Goal: Entertainment & Leisure: Consume media (video, audio)

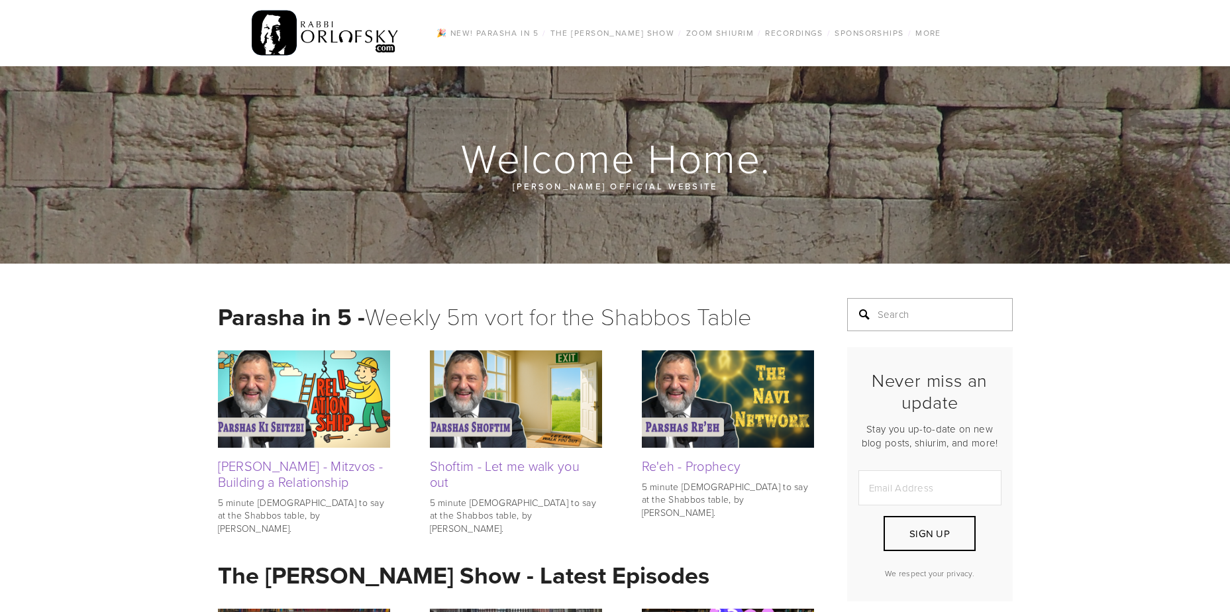
click at [890, 315] on input "Search" at bounding box center [930, 314] width 166 height 33
type input "music"
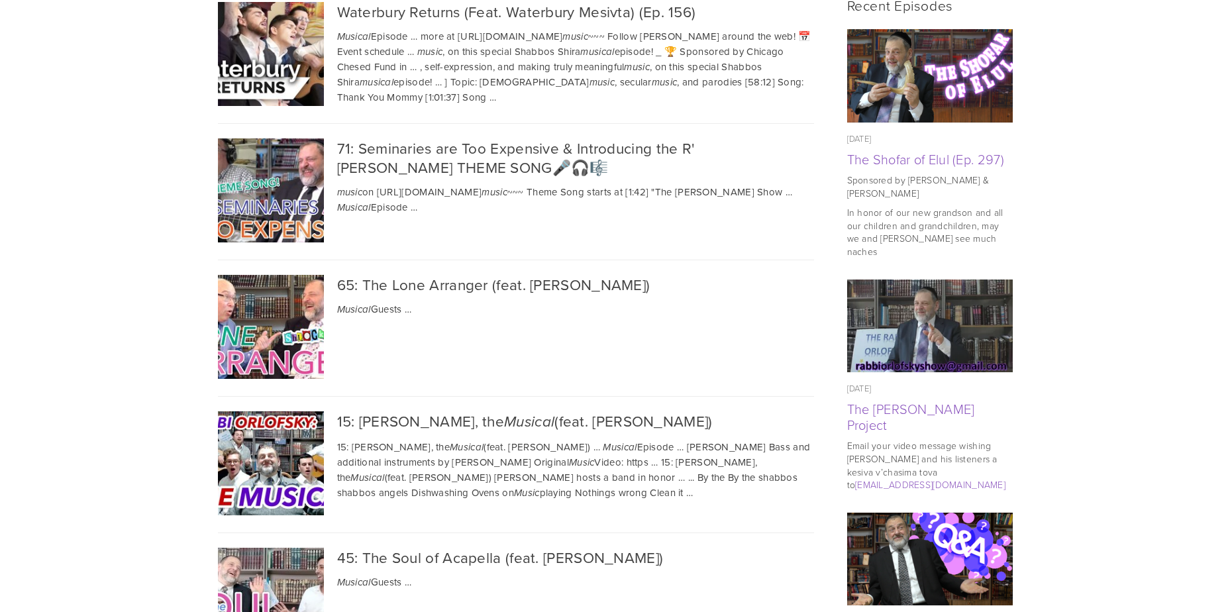
scroll to position [662, 0]
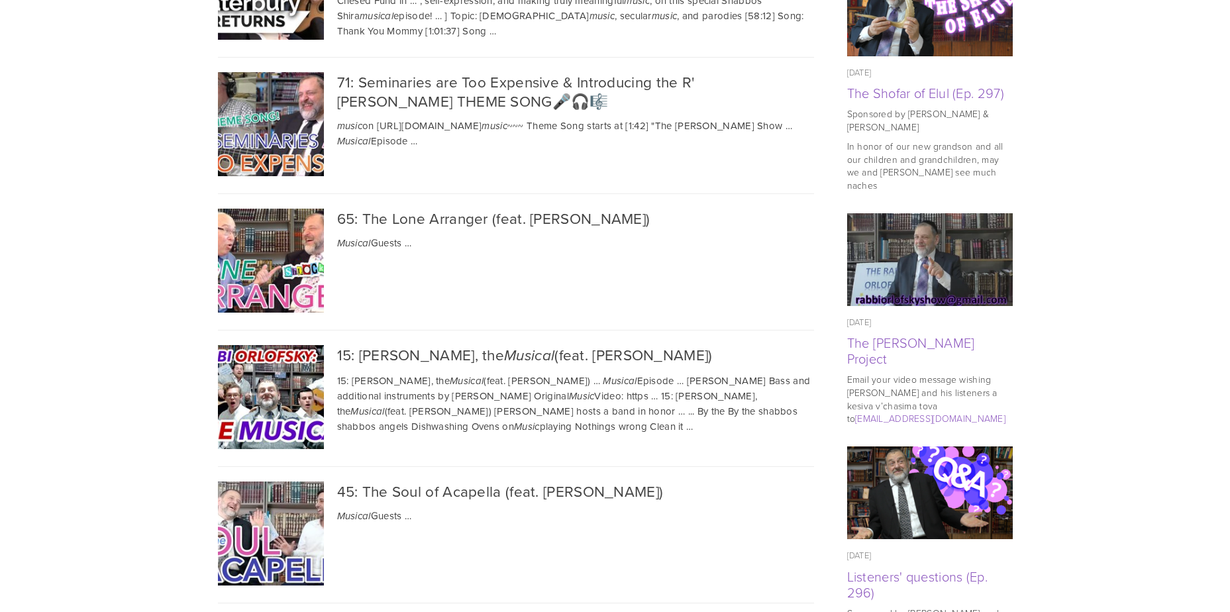
click at [260, 135] on img at bounding box center [269, 124] width 185 height 104
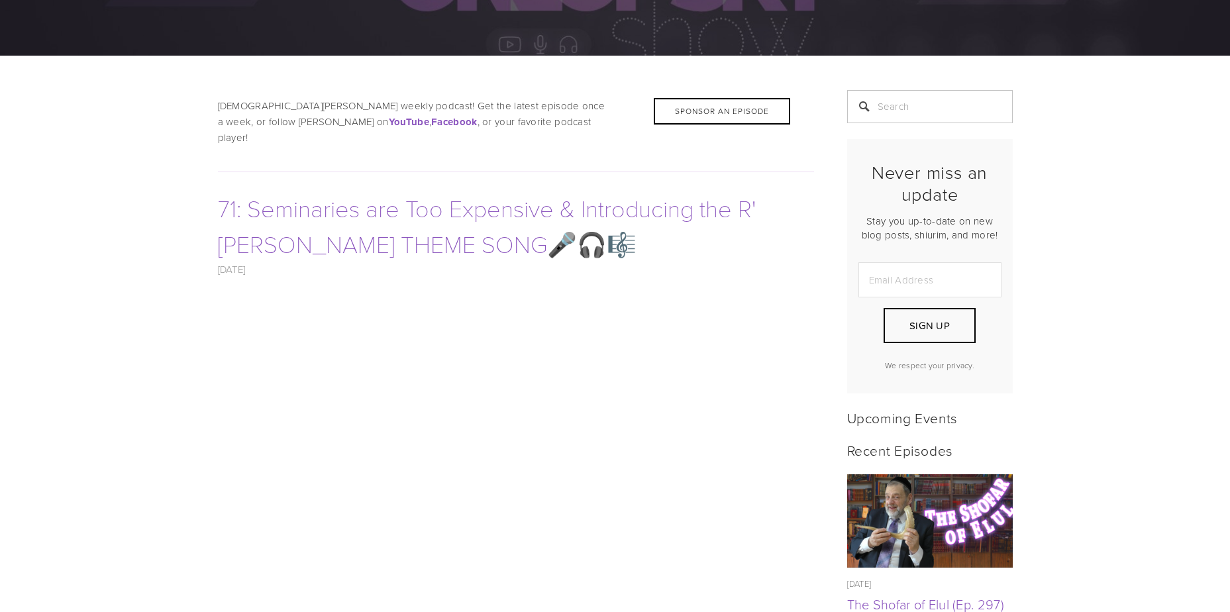
scroll to position [265, 0]
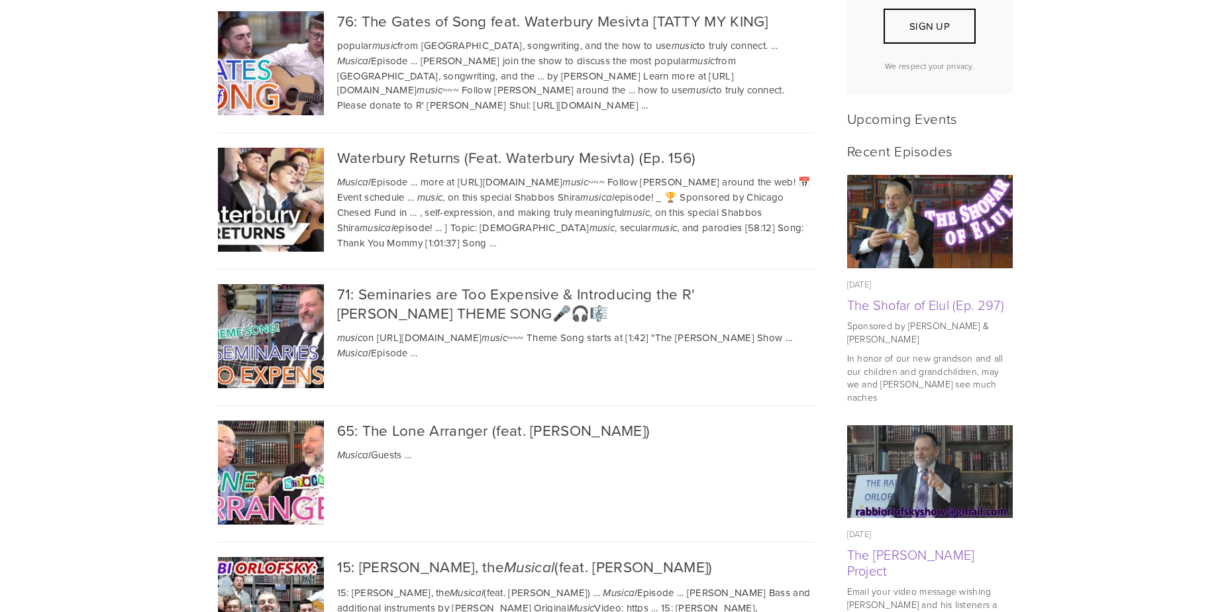
scroll to position [464, 0]
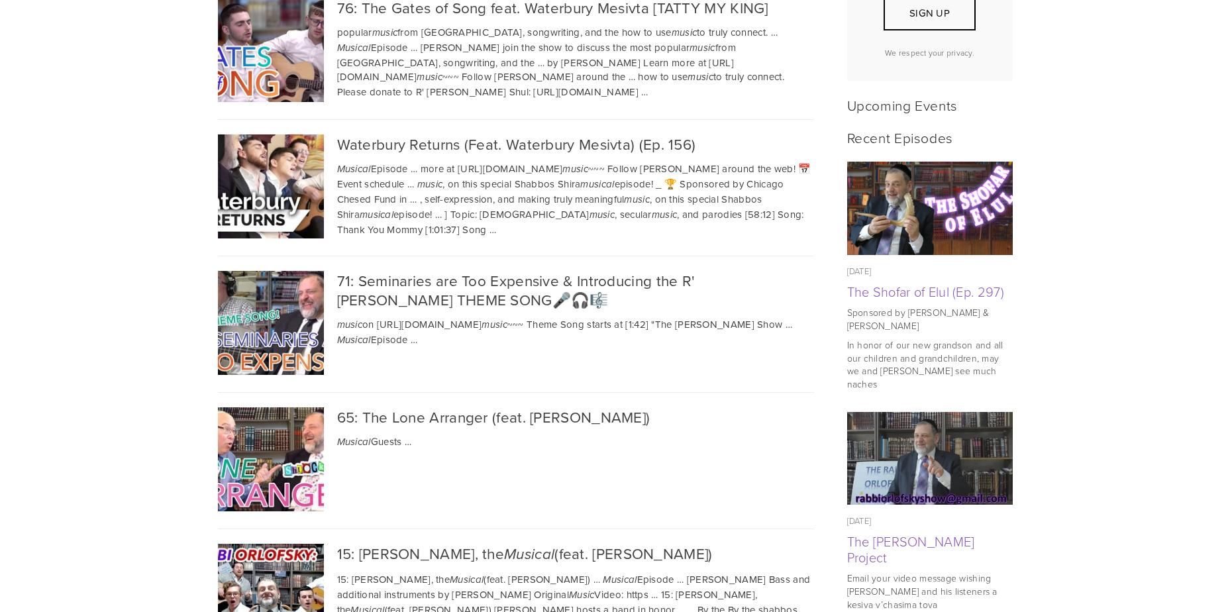
click at [254, 458] on img at bounding box center [269, 459] width 185 height 104
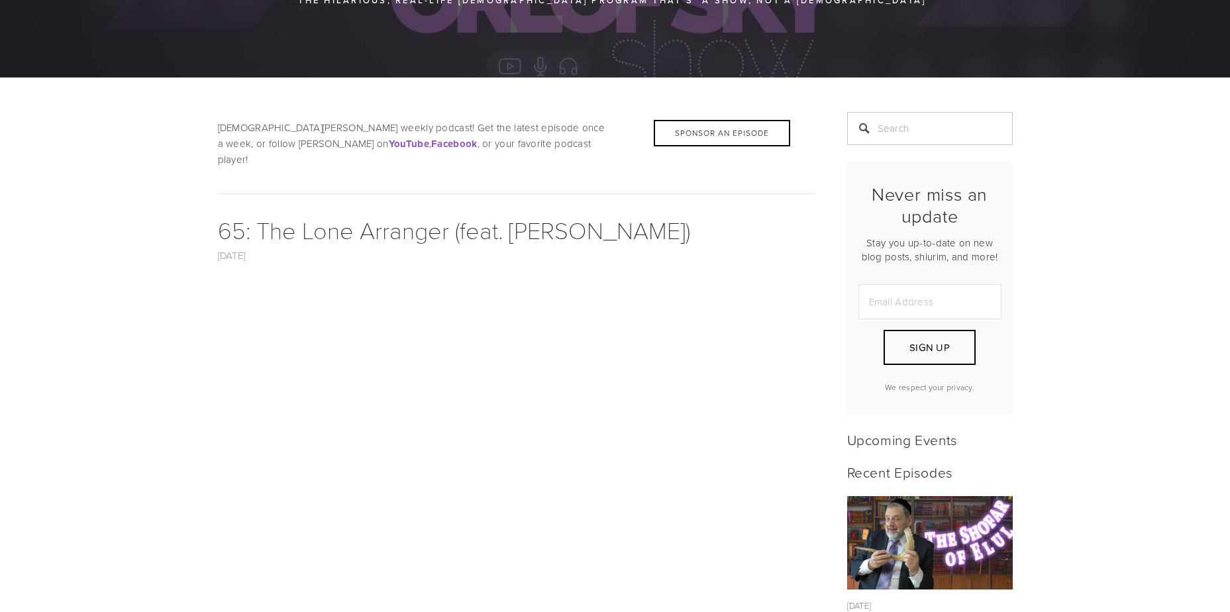
scroll to position [199, 0]
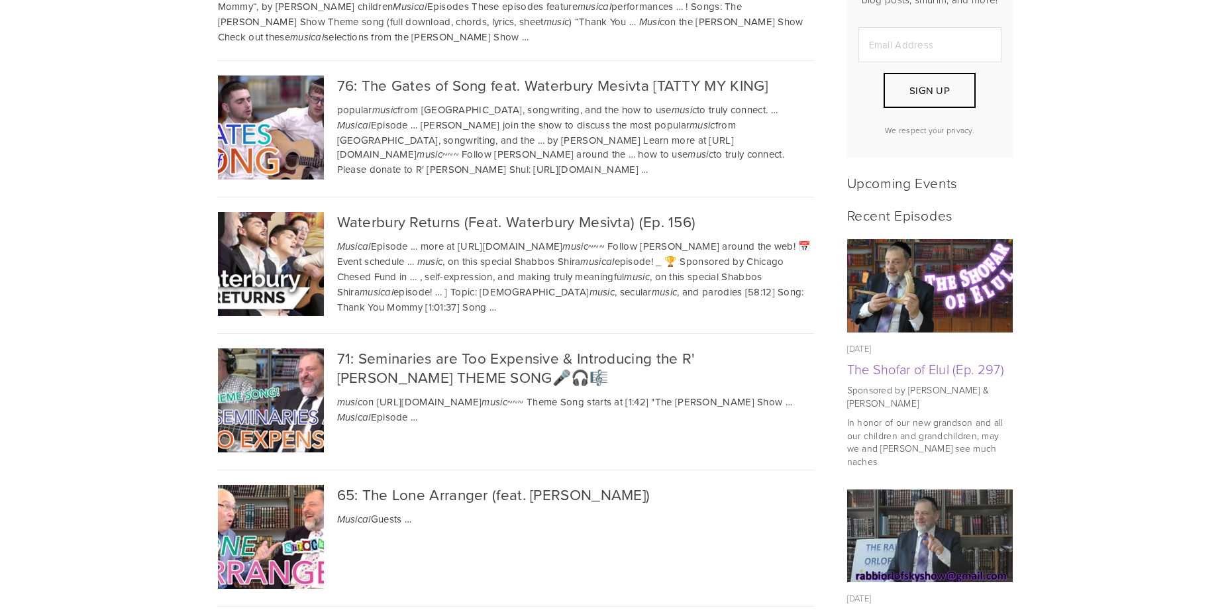
scroll to position [397, 0]
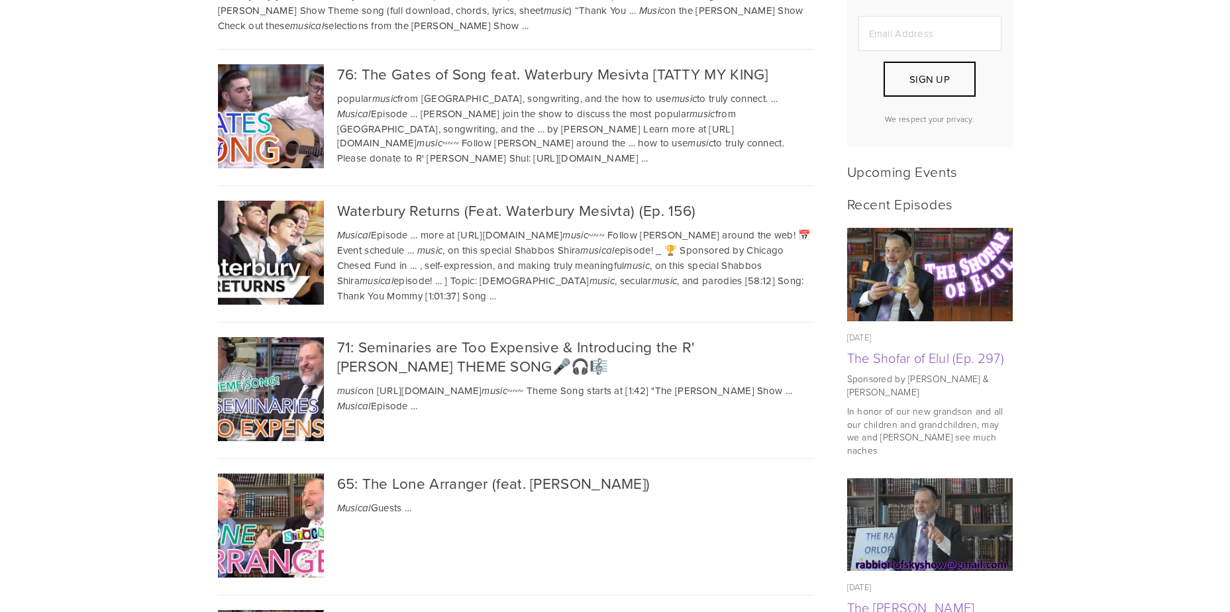
click at [276, 389] on img at bounding box center [269, 389] width 185 height 104
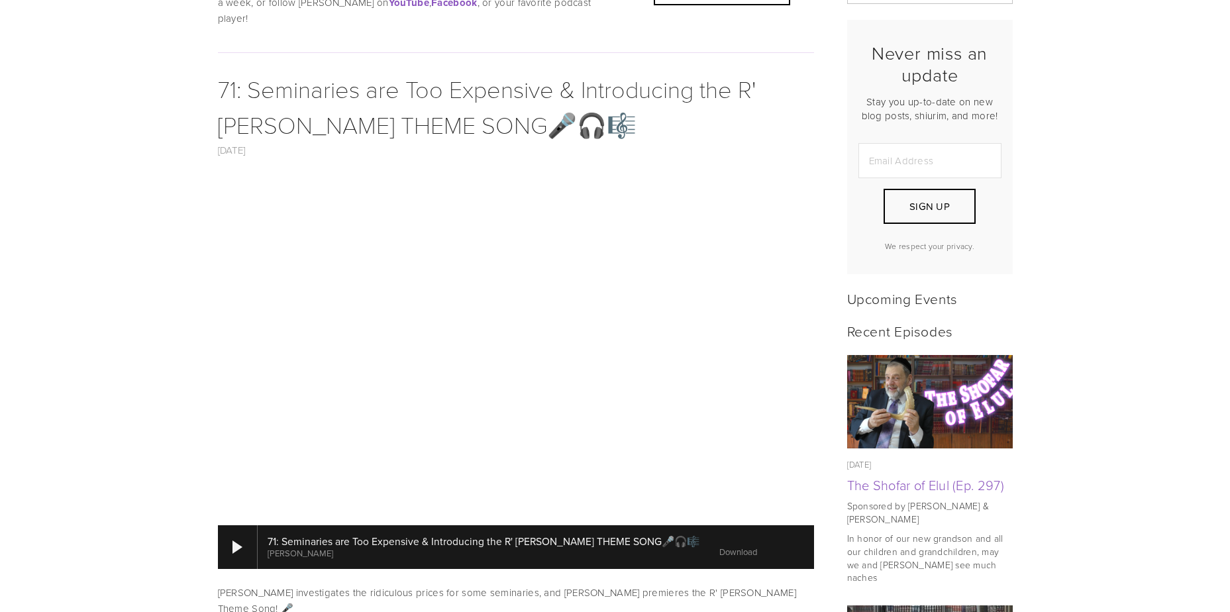
scroll to position [331, 0]
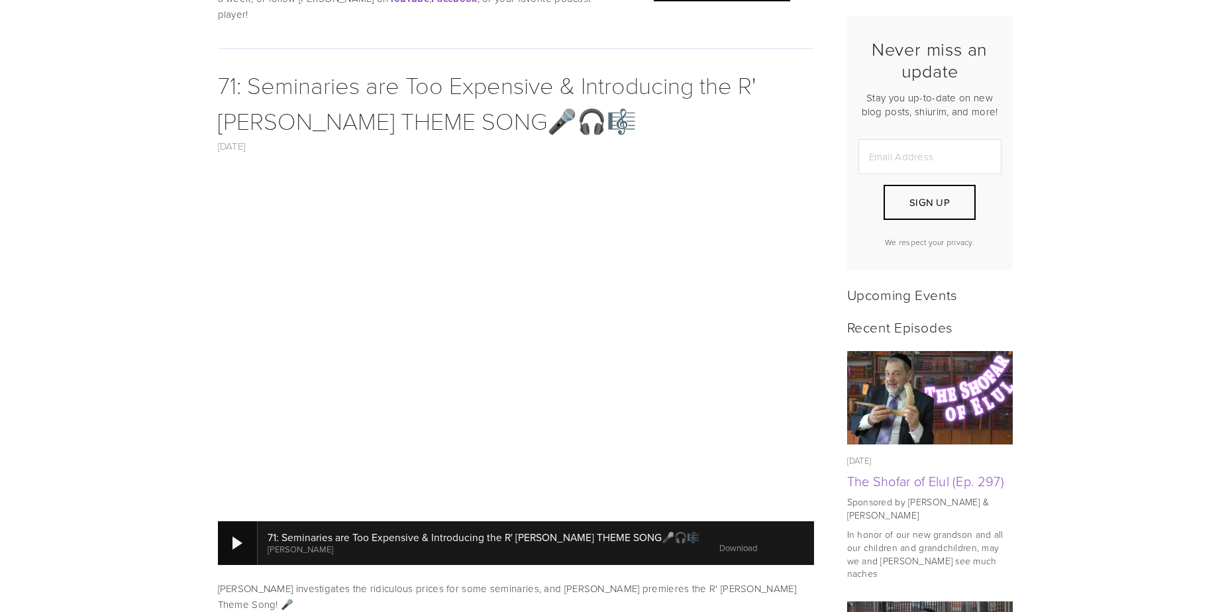
click at [240, 537] on div at bounding box center [238, 543] width 10 height 13
click at [238, 537] on div at bounding box center [238, 543] width 10 height 13
